Goal: Transaction & Acquisition: Purchase product/service

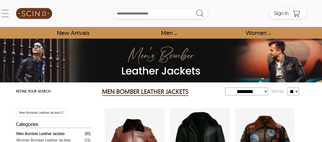
select select "********"
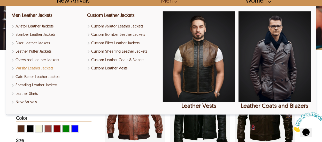
scroll to position [34, 0]
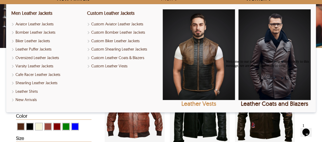
click at [211, 58] on img "Leather Vests" at bounding box center [199, 54] width 72 height 91
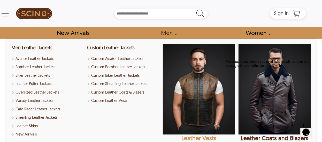
select select "********"
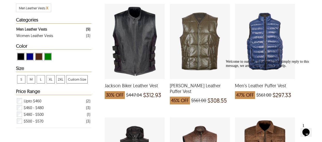
scroll to position [103, 0]
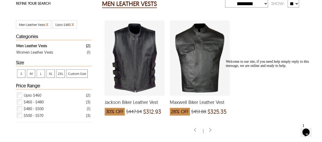
scroll to position [86, 0]
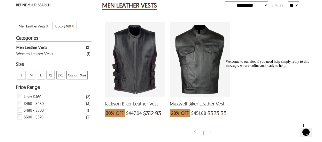
click at [77, 74] on span "Custom Size" at bounding box center [77, 75] width 21 height 8
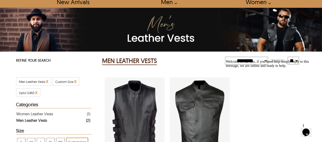
scroll to position [26, 0]
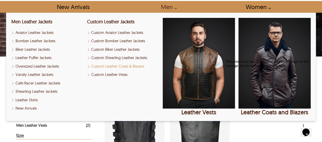
click at [106, 66] on link "Custom Leather Coats & Blazers" at bounding box center [123, 66] width 72 height 6
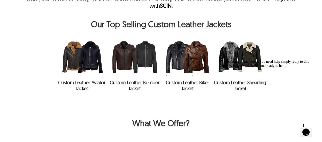
scroll to position [207, 0]
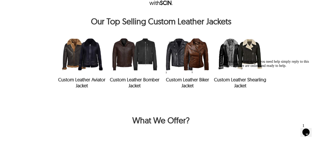
click at [186, 58] on img at bounding box center [187, 54] width 53 height 39
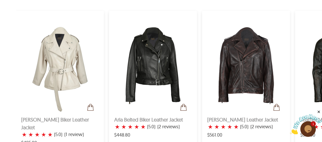
scroll to position [319, 0]
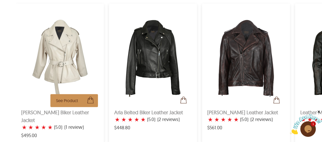
drag, startPoint x: 300, startPoint y: 55, endPoint x: 85, endPoint y: 48, distance: 215.3
click at [85, 48] on section "See Product Cleo Biker Leather Jacket ★ ★ ★ ★ ★ (5.0) (1 review) $495.00 See Pr…" at bounding box center [169, 68] width 306 height 150
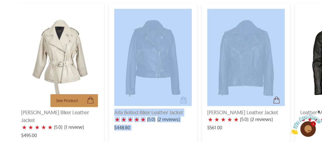
drag, startPoint x: 292, startPoint y: 74, endPoint x: 87, endPoint y: 78, distance: 205.9
click at [124, 79] on section "See Product Cleo Biker Leather Jacket ★ ★ ★ ★ ★ (5.0) (1 review) $495.00 See Pr…" at bounding box center [169, 68] width 306 height 150
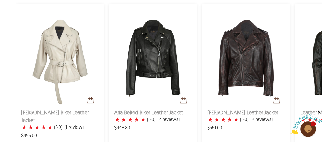
click at [294, 83] on section "See Product Cleo Biker Leather Jacket ★ ★ ★ ★ ★ (5.0) (1 review) $495.00 See Pr…" at bounding box center [169, 68] width 306 height 150
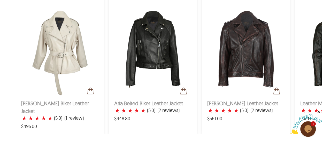
scroll to position [327, 0]
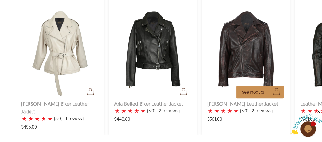
click at [235, 57] on img at bounding box center [246, 48] width 78 height 97
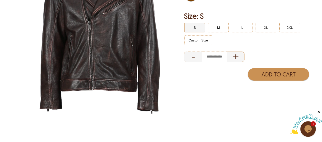
scroll to position [121, 0]
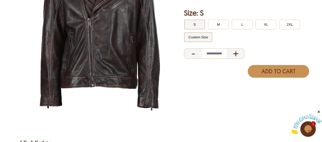
click at [191, 37] on button "Custom Size" at bounding box center [198, 37] width 28 height 10
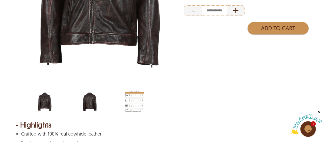
scroll to position [164, 0]
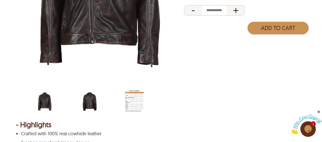
click at [132, 95] on img "men-leather-jacket-size-chart-min.jpg" at bounding box center [134, 100] width 19 height 23
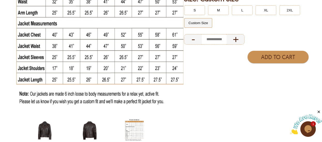
scroll to position [129, 0]
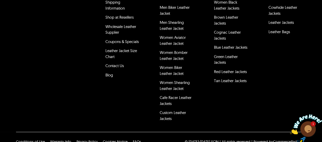
scroll to position [229, 0]
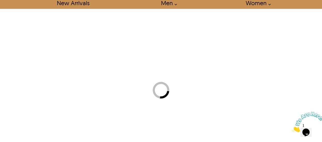
scroll to position [26, 0]
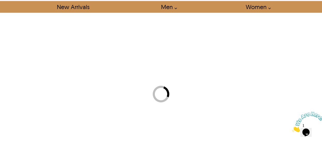
select select "********"
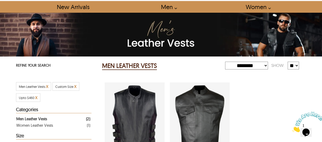
scroll to position [34, 0]
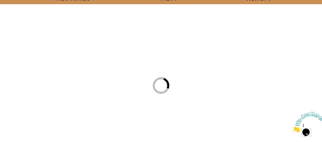
select select "********"
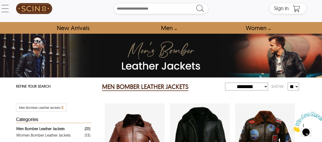
scroll to position [0, 0]
